Goal: Information Seeking & Learning: Learn about a topic

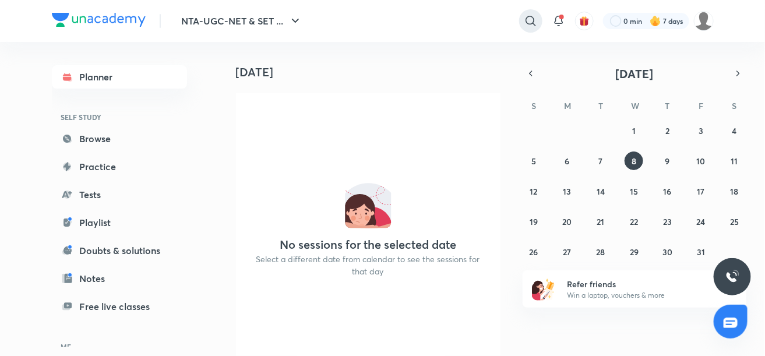
click at [533, 21] on icon at bounding box center [531, 21] width 14 height 14
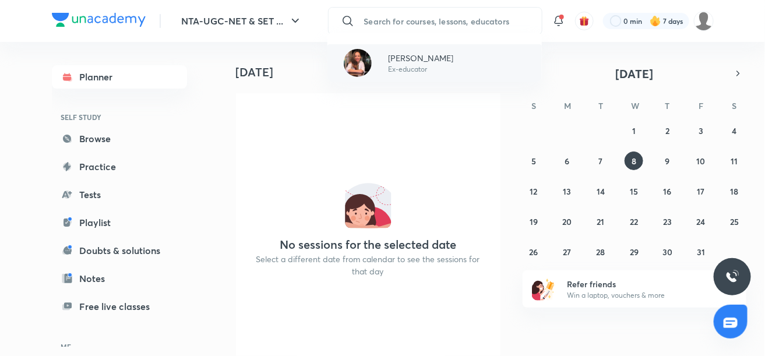
click at [408, 57] on p "[PERSON_NAME]" at bounding box center [420, 58] width 65 height 12
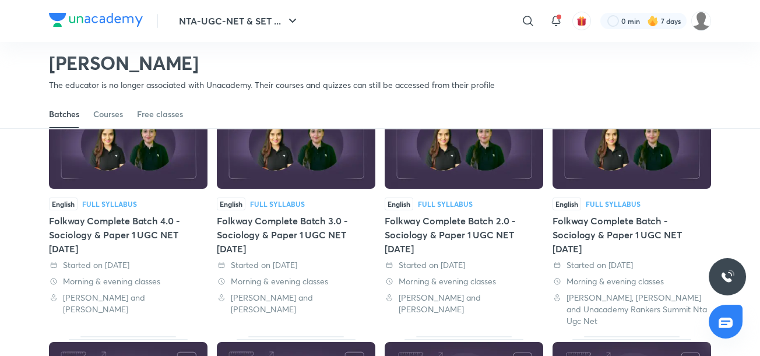
scroll to position [100, 0]
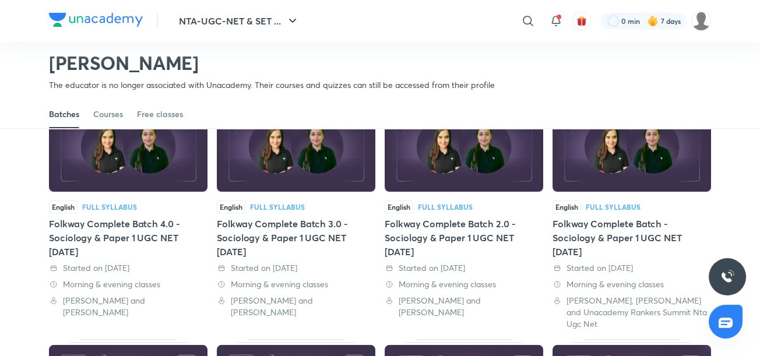
click at [605, 229] on div "Folkway Complete Batch - Sociology & Paper 1 UGC NET [DATE]" at bounding box center [632, 238] width 159 height 42
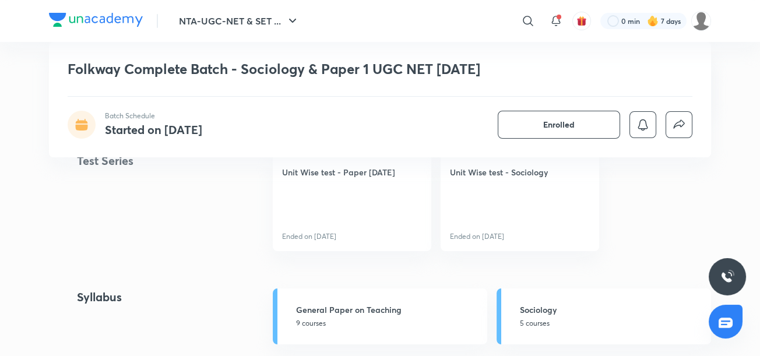
scroll to position [539, 0]
click at [517, 188] on link "Unit Wise test - Sociology Ended on [DATE]" at bounding box center [520, 200] width 159 height 99
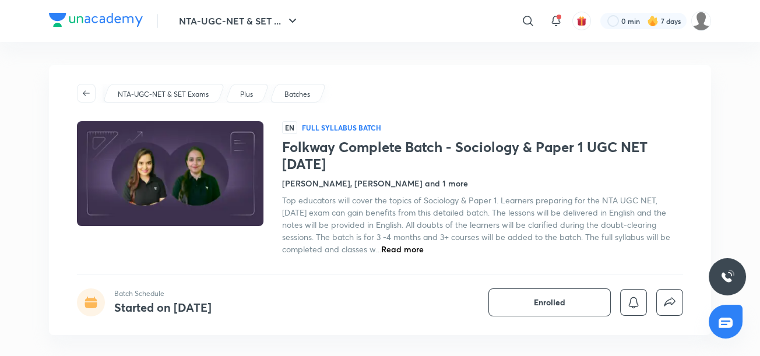
click at [297, 94] on p "Batches" at bounding box center [298, 94] width 26 height 10
click at [298, 94] on p "Batches" at bounding box center [298, 94] width 26 height 10
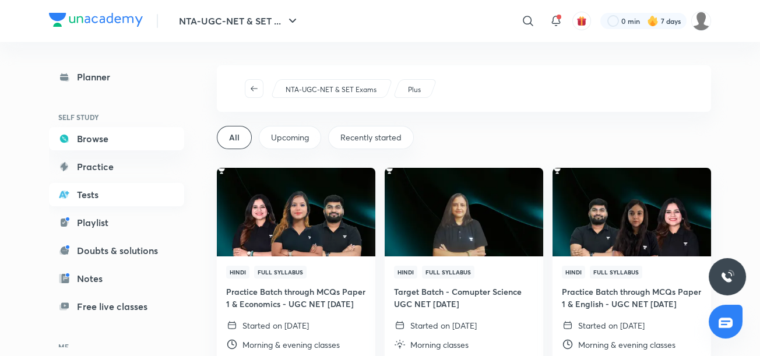
click at [170, 193] on link "Tests" at bounding box center [116, 194] width 135 height 23
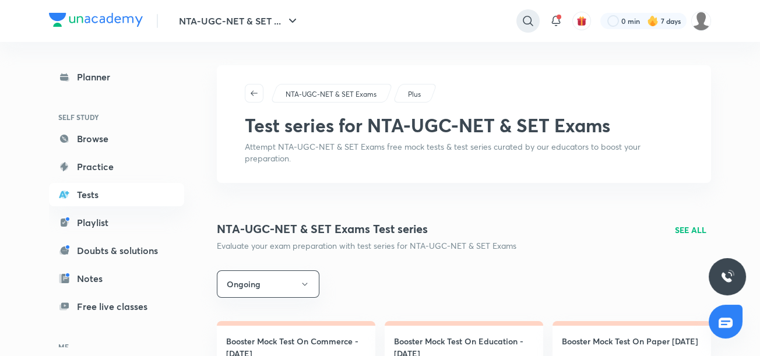
click at [529, 19] on icon at bounding box center [528, 21] width 14 height 14
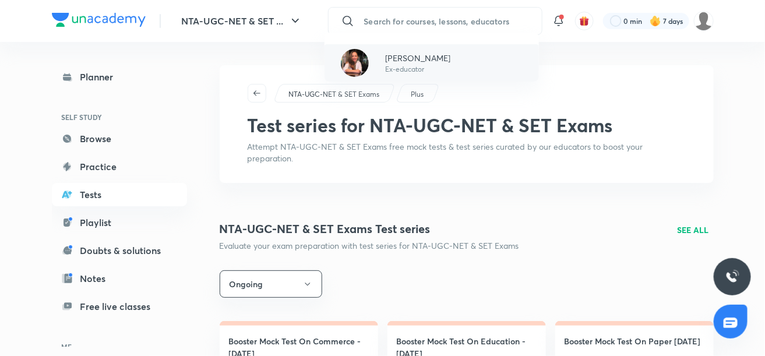
click at [441, 62] on p "[PERSON_NAME]" at bounding box center [417, 58] width 65 height 12
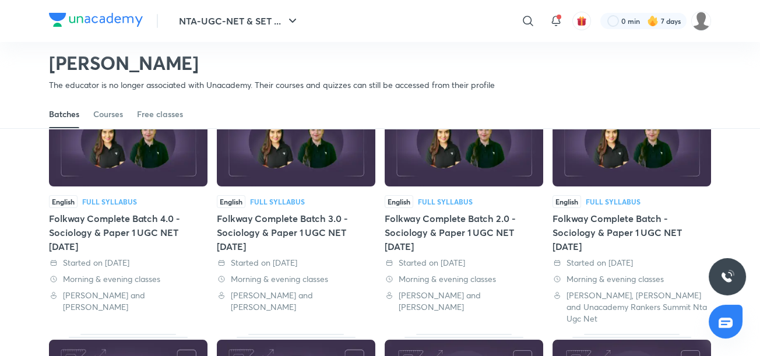
scroll to position [98, 0]
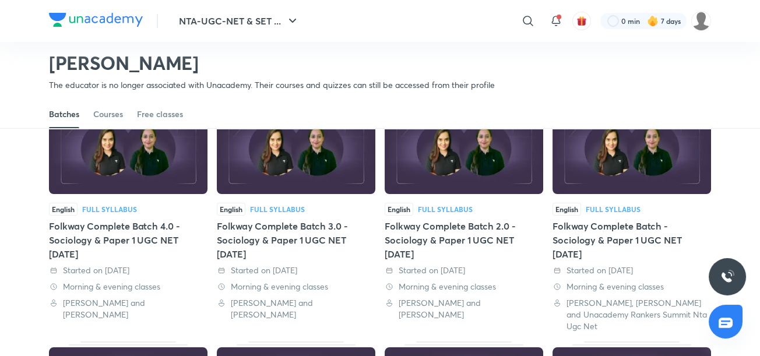
click at [576, 238] on div "Folkway Complete Batch - Sociology & Paper 1 UGC NET [DATE]" at bounding box center [632, 240] width 159 height 42
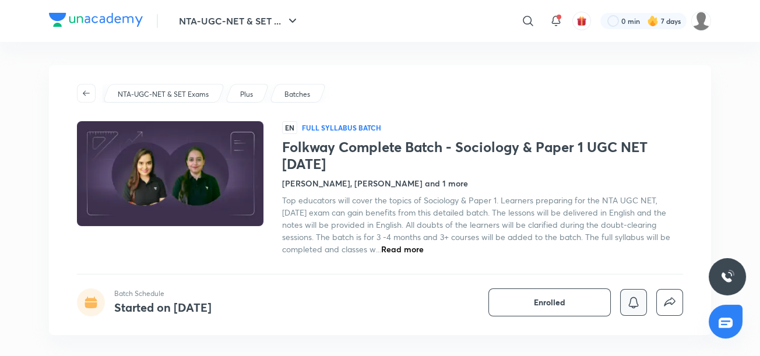
click at [631, 303] on icon "button" at bounding box center [634, 303] width 14 height 14
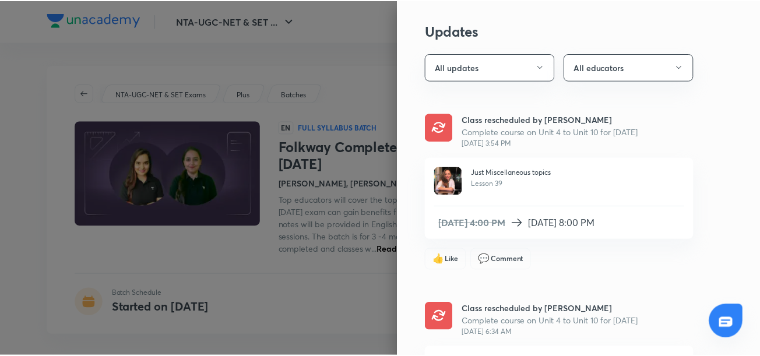
scroll to position [27, 0]
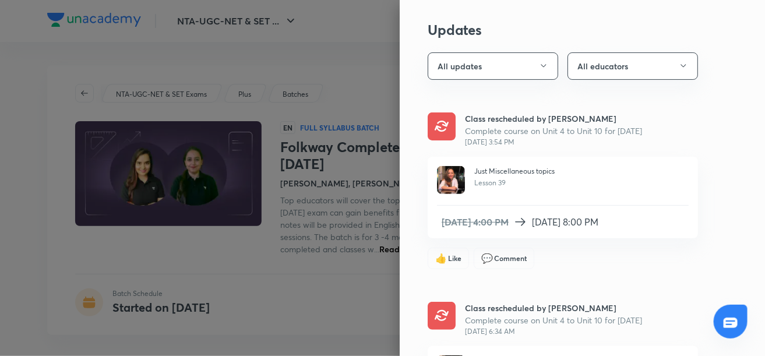
click at [349, 129] on div at bounding box center [382, 178] width 765 height 356
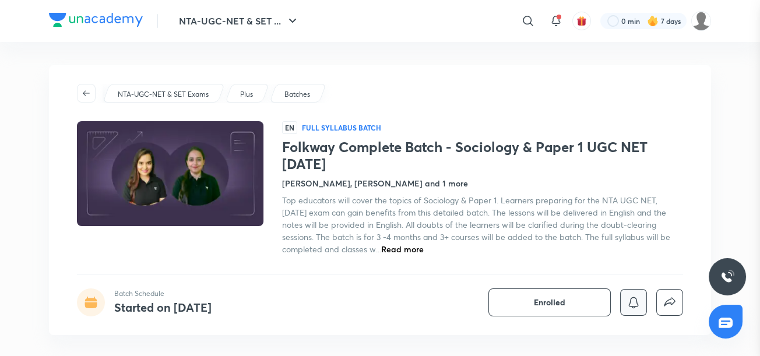
scroll to position [0, 0]
click at [381, 248] on span "Read more" at bounding box center [402, 249] width 43 height 11
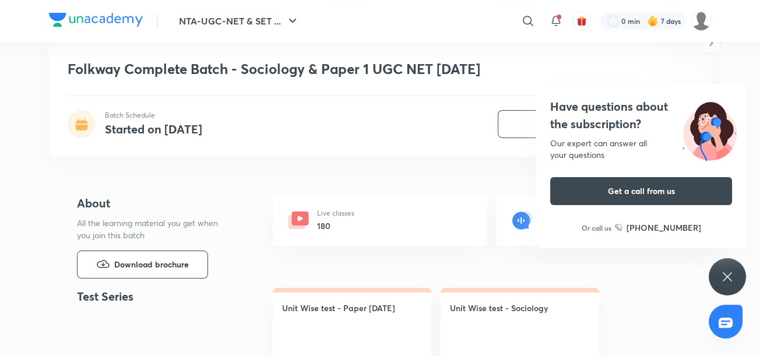
scroll to position [413, 0]
click at [311, 215] on div "Live classes 180" at bounding box center [380, 220] width 215 height 51
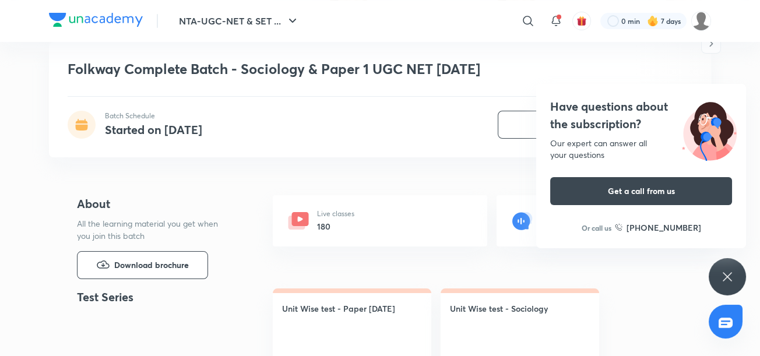
click at [300, 219] on icon at bounding box center [299, 218] width 5 height 5
click at [729, 280] on icon at bounding box center [728, 277] width 14 height 14
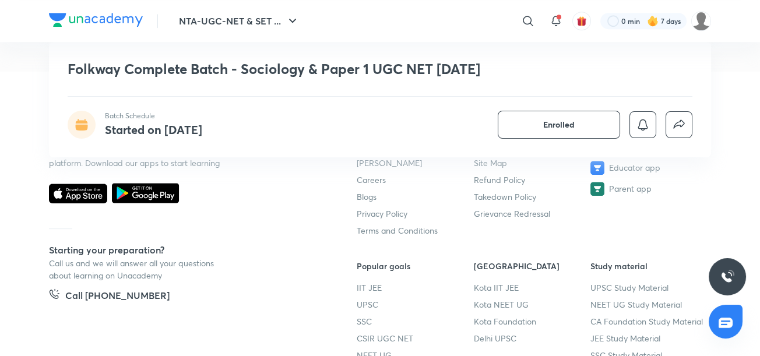
scroll to position [1764, 0]
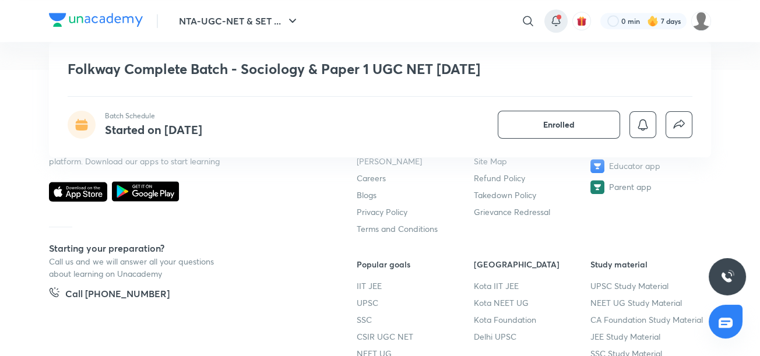
click at [557, 27] on icon at bounding box center [556, 21] width 14 height 14
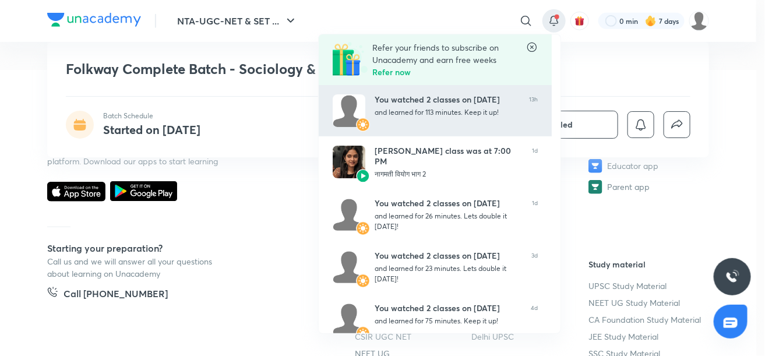
click at [487, 112] on div "and learned for 113 minutes. Keep it up!" at bounding box center [447, 112] width 145 height 10
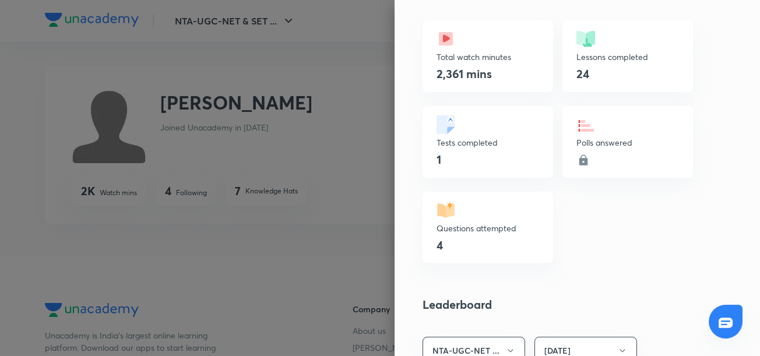
scroll to position [373, 0]
click at [338, 272] on div at bounding box center [380, 178] width 760 height 356
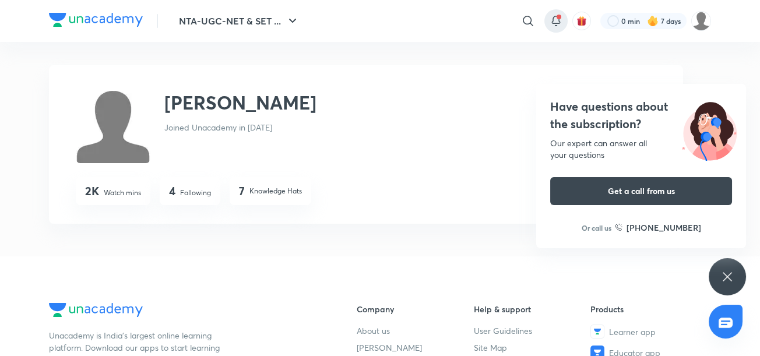
click at [551, 21] on icon at bounding box center [556, 21] width 14 height 14
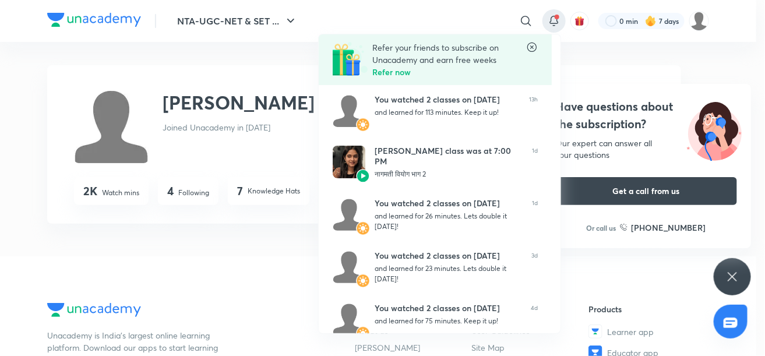
click at [302, 278] on div at bounding box center [382, 178] width 765 height 356
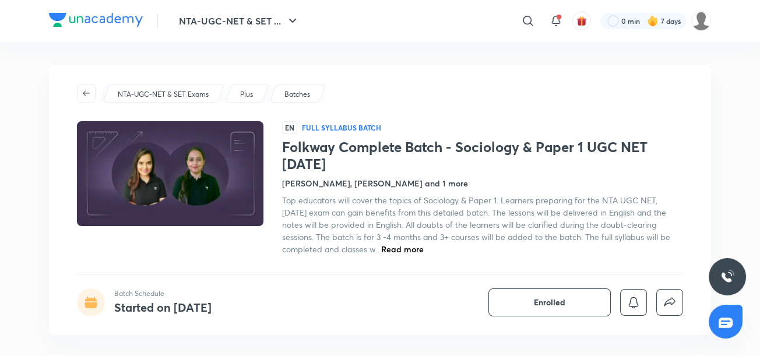
click at [300, 96] on p "Batches" at bounding box center [298, 94] width 26 height 10
click at [246, 95] on p "Plus" at bounding box center [246, 94] width 13 height 10
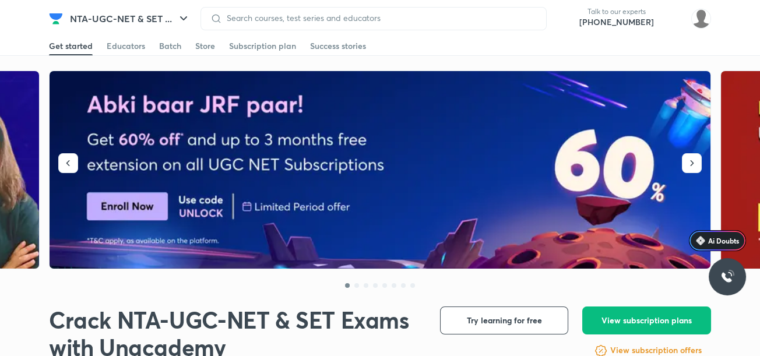
click at [246, 95] on img at bounding box center [381, 170] width 662 height 198
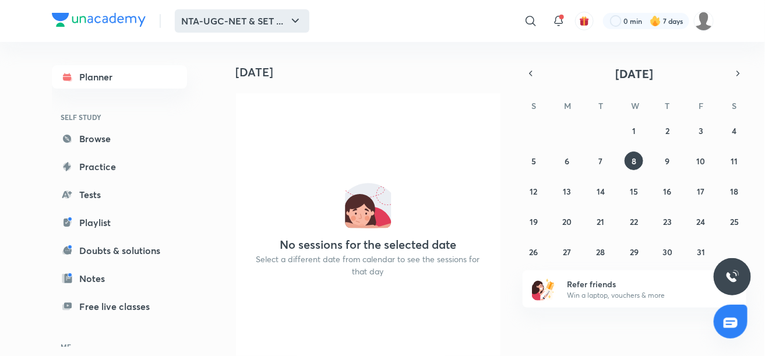
click at [294, 20] on icon "button" at bounding box center [295, 21] width 7 height 4
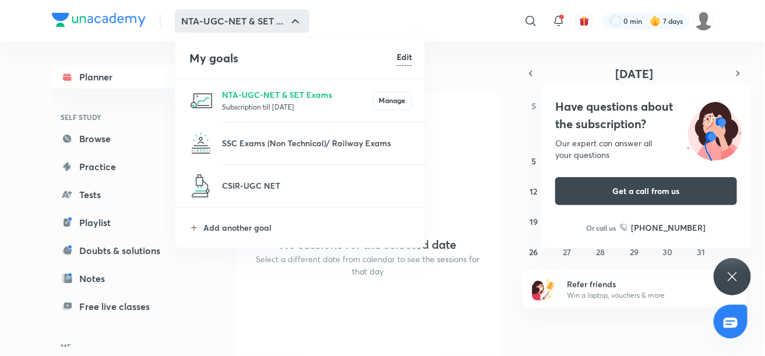
click at [449, 104] on div at bounding box center [382, 178] width 765 height 356
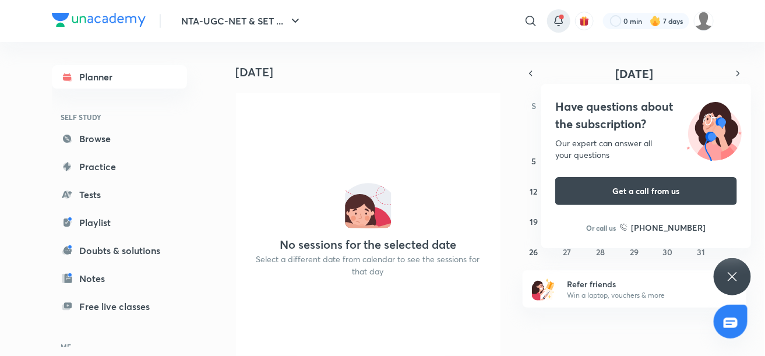
click at [557, 22] on icon at bounding box center [559, 21] width 14 height 14
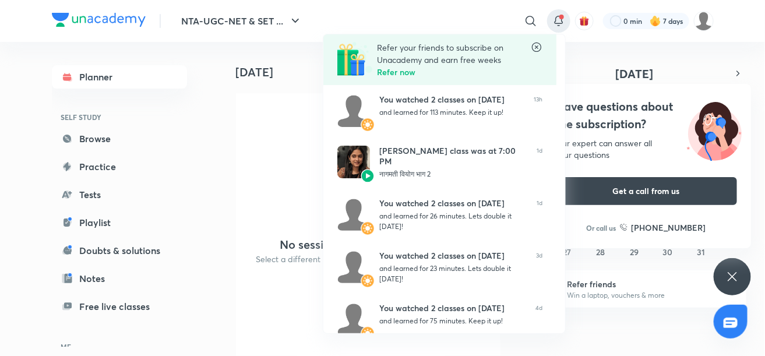
click at [289, 139] on div at bounding box center [382, 178] width 765 height 356
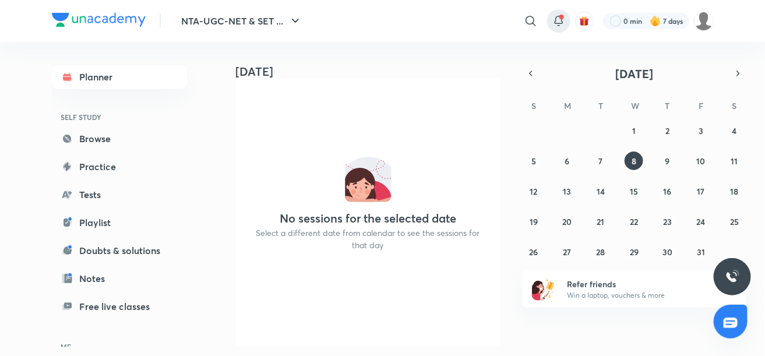
click at [559, 24] on icon at bounding box center [559, 21] width 14 height 14
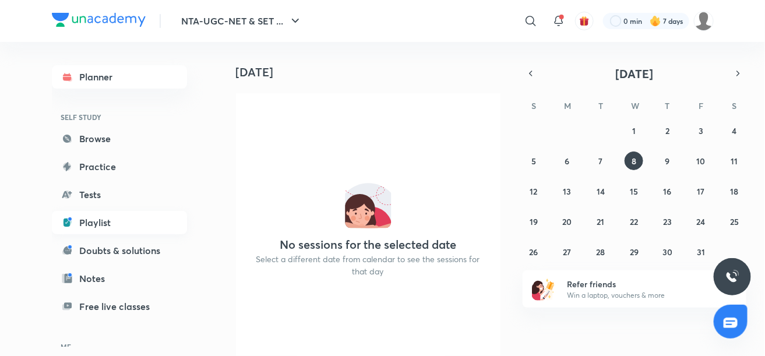
click at [134, 227] on link "Playlist" at bounding box center [119, 222] width 135 height 23
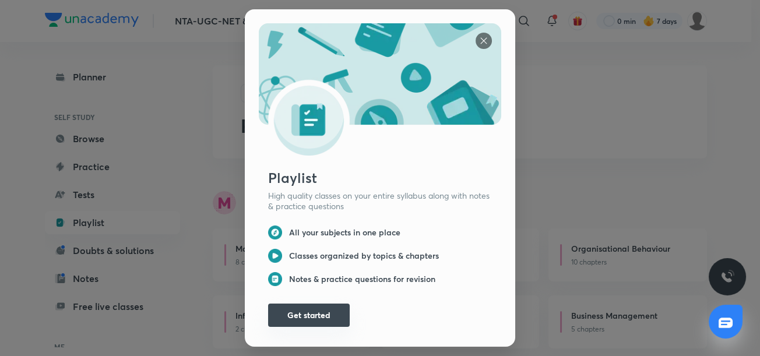
click at [317, 313] on button "Get started" at bounding box center [309, 315] width 82 height 23
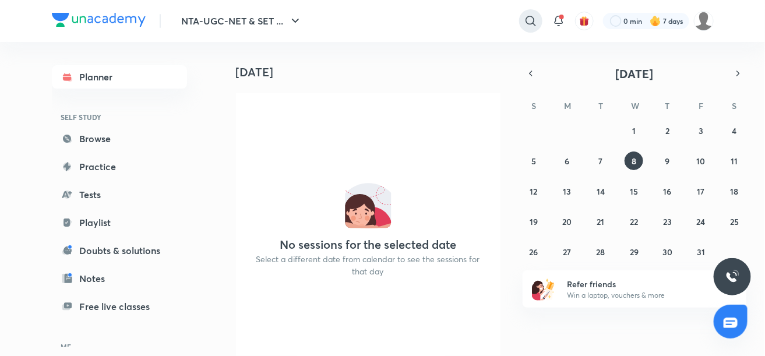
click at [531, 17] on icon at bounding box center [531, 21] width 14 height 14
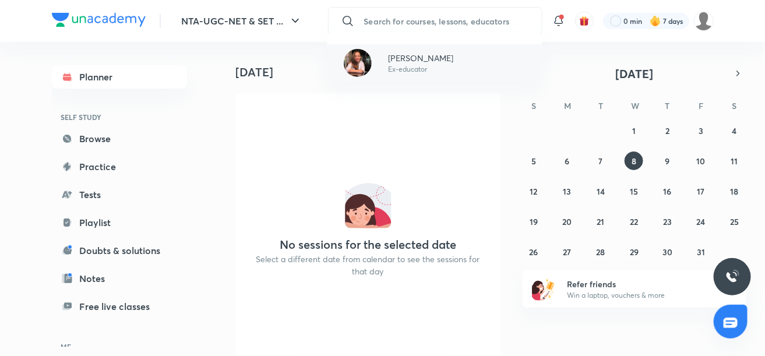
click at [451, 60] on p "[PERSON_NAME]" at bounding box center [420, 58] width 65 height 12
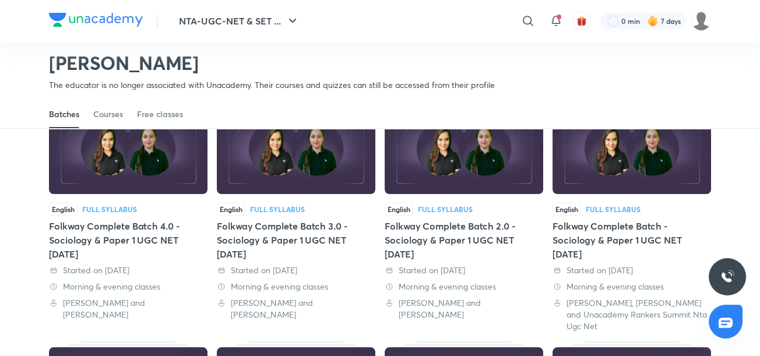
scroll to position [99, 0]
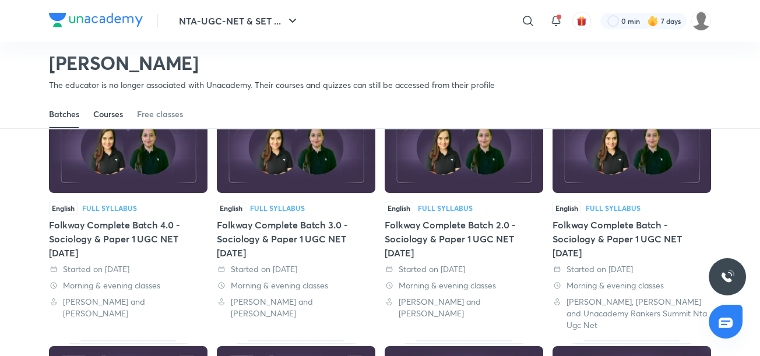
click at [101, 114] on div "Courses" at bounding box center [108, 114] width 30 height 12
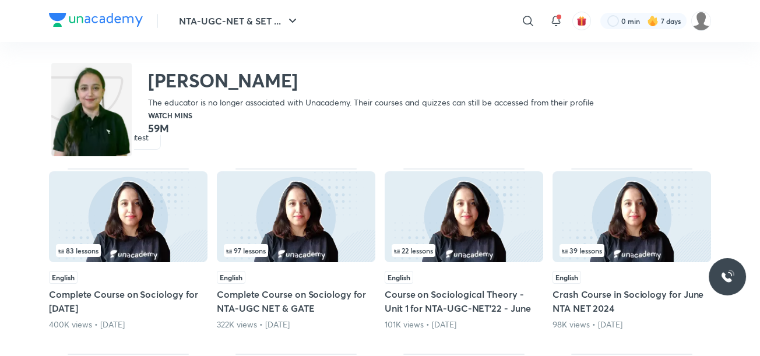
scroll to position [51, 0]
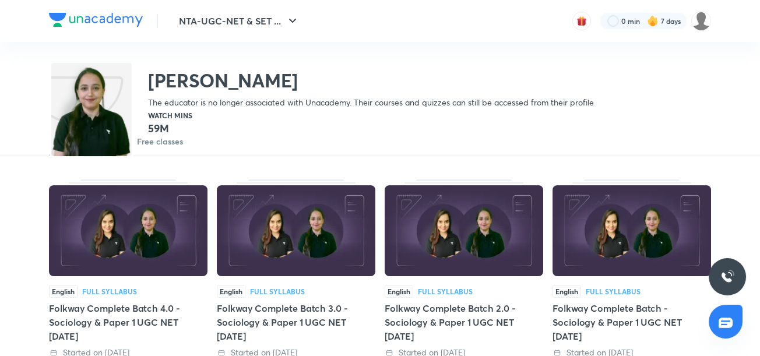
scroll to position [51, 0]
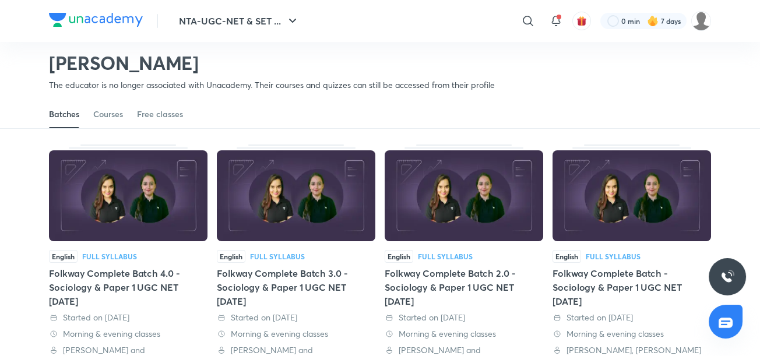
click at [602, 280] on div "Folkway Complete Batch - Sociology & Paper 1 UGC NET [DATE]" at bounding box center [632, 287] width 159 height 42
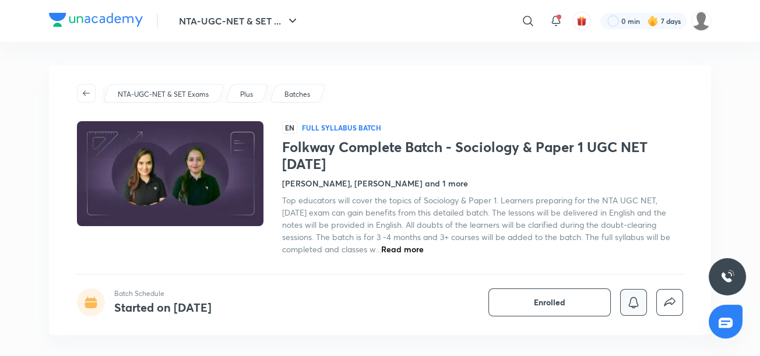
click at [639, 303] on icon "button" at bounding box center [634, 303] width 14 height 14
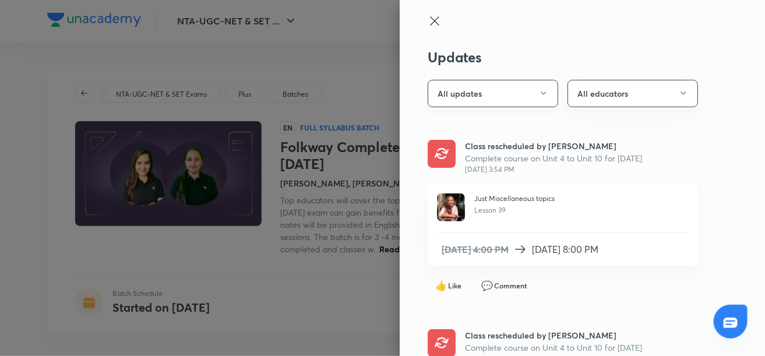
click at [541, 93] on icon "button" at bounding box center [543, 93] width 5 height 3
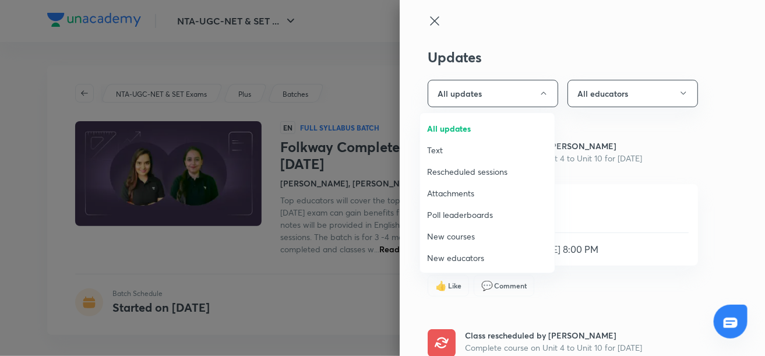
click at [489, 198] on span "Attachments" at bounding box center [487, 193] width 121 height 12
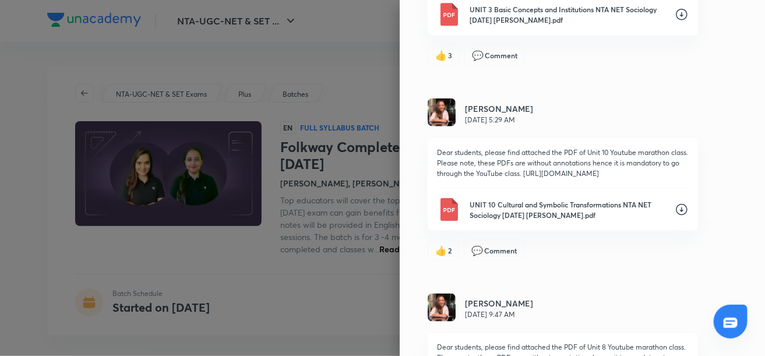
scroll to position [424, 0]
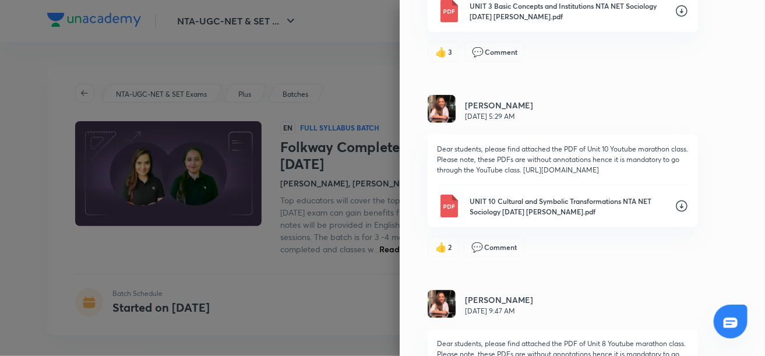
click at [563, 175] on p "Dear students, please find attached the PDF of Unit 10 Youtube marathon class. …" at bounding box center [563, 159] width 252 height 31
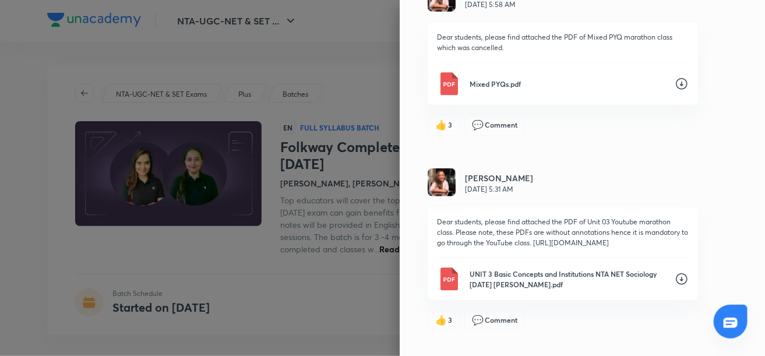
scroll to position [0, 0]
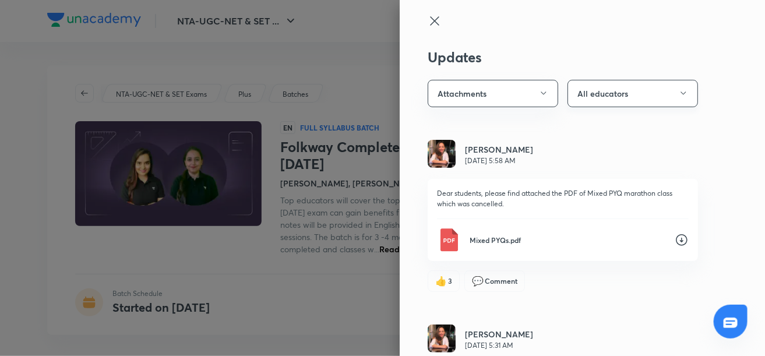
click at [681, 94] on icon "button" at bounding box center [683, 93] width 5 height 3
click at [618, 150] on span "[PERSON_NAME]" at bounding box center [627, 150] width 121 height 12
click at [539, 92] on icon "button" at bounding box center [543, 93] width 9 height 9
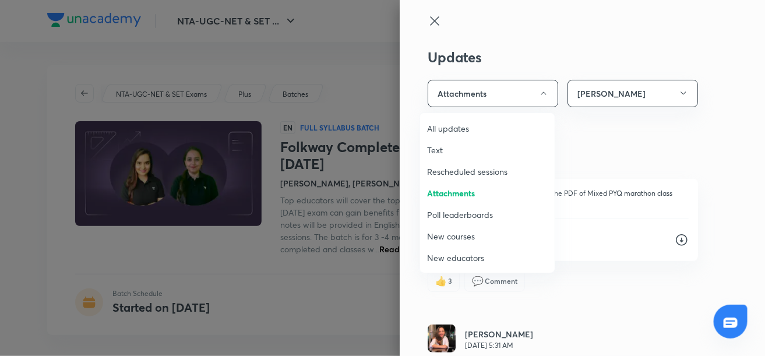
click at [459, 191] on span "Attachments" at bounding box center [487, 193] width 121 height 12
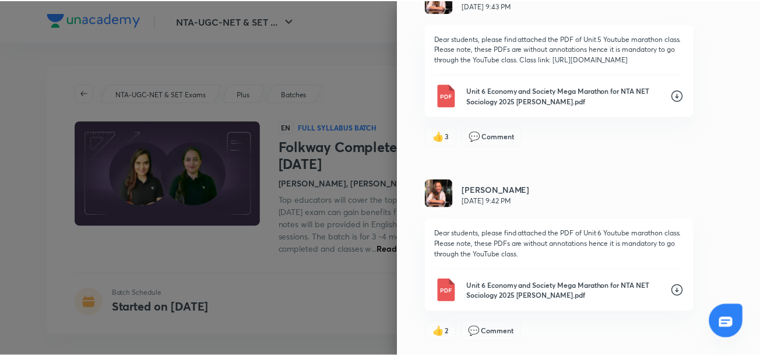
scroll to position [1169, 0]
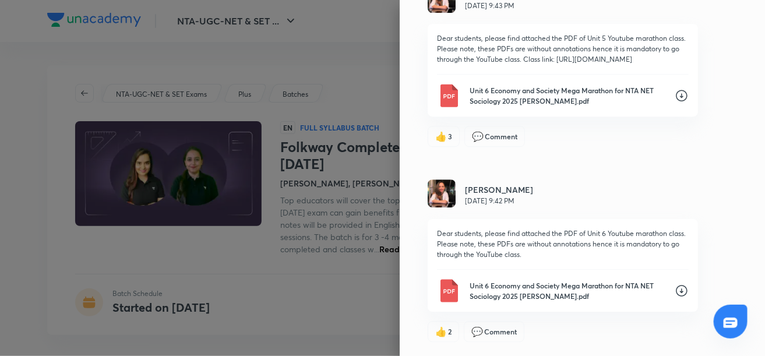
click at [370, 315] on div at bounding box center [382, 178] width 765 height 356
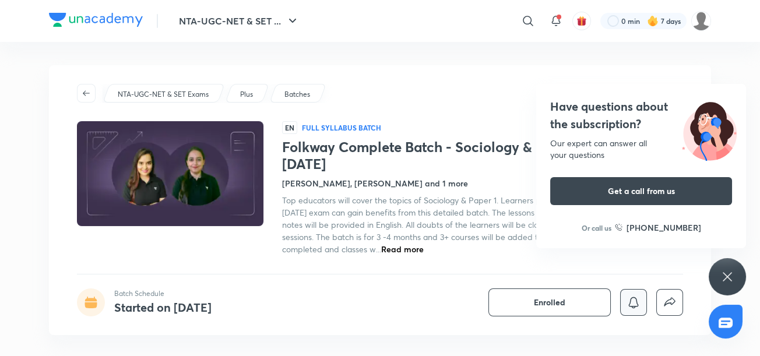
click at [632, 301] on icon "button" at bounding box center [634, 303] width 14 height 14
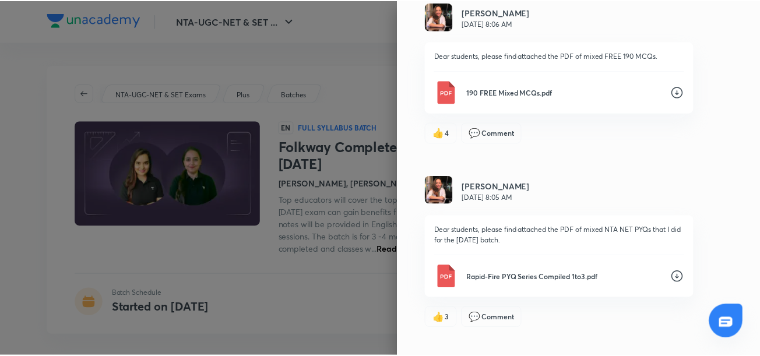
scroll to position [3693, 0]
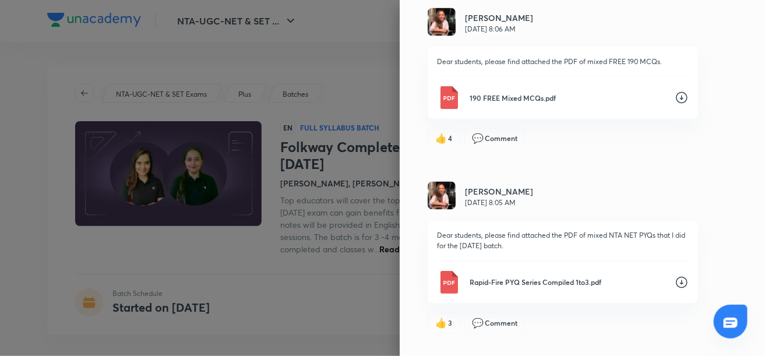
click at [298, 156] on div at bounding box center [382, 178] width 765 height 356
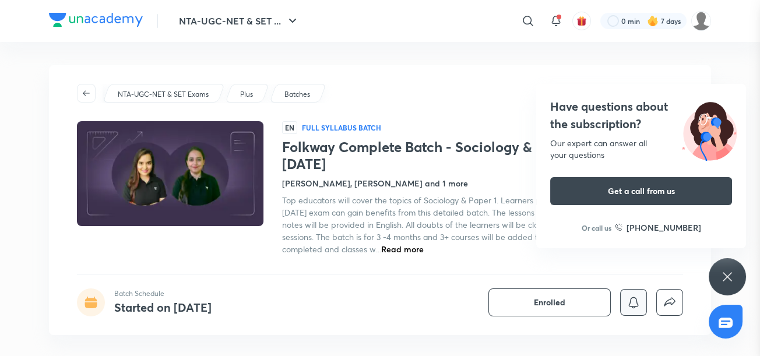
scroll to position [0, 0]
